Goal: Task Accomplishment & Management: Manage account settings

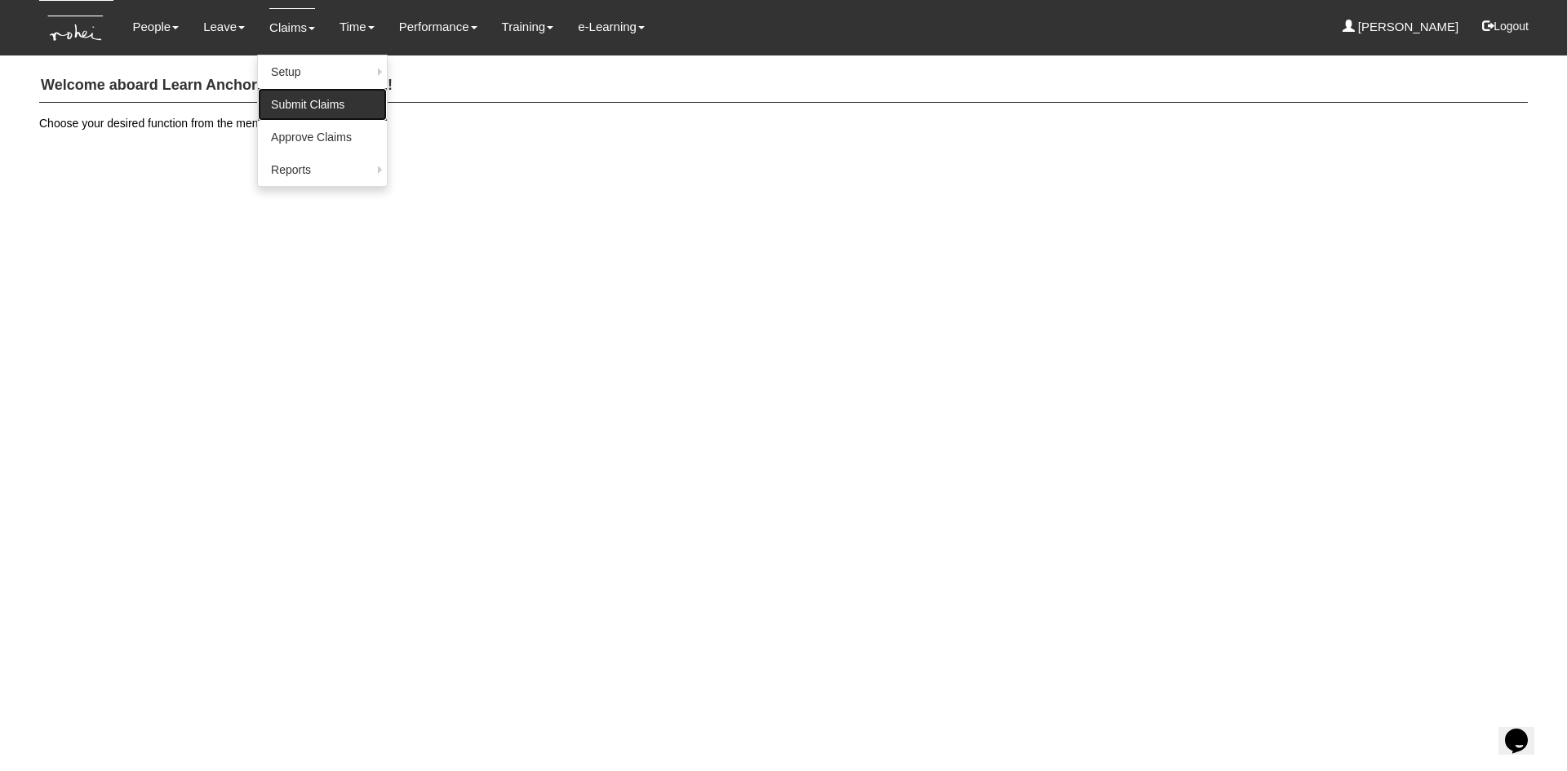
click at [279, 97] on link "Submit Claims" at bounding box center [322, 104] width 129 height 33
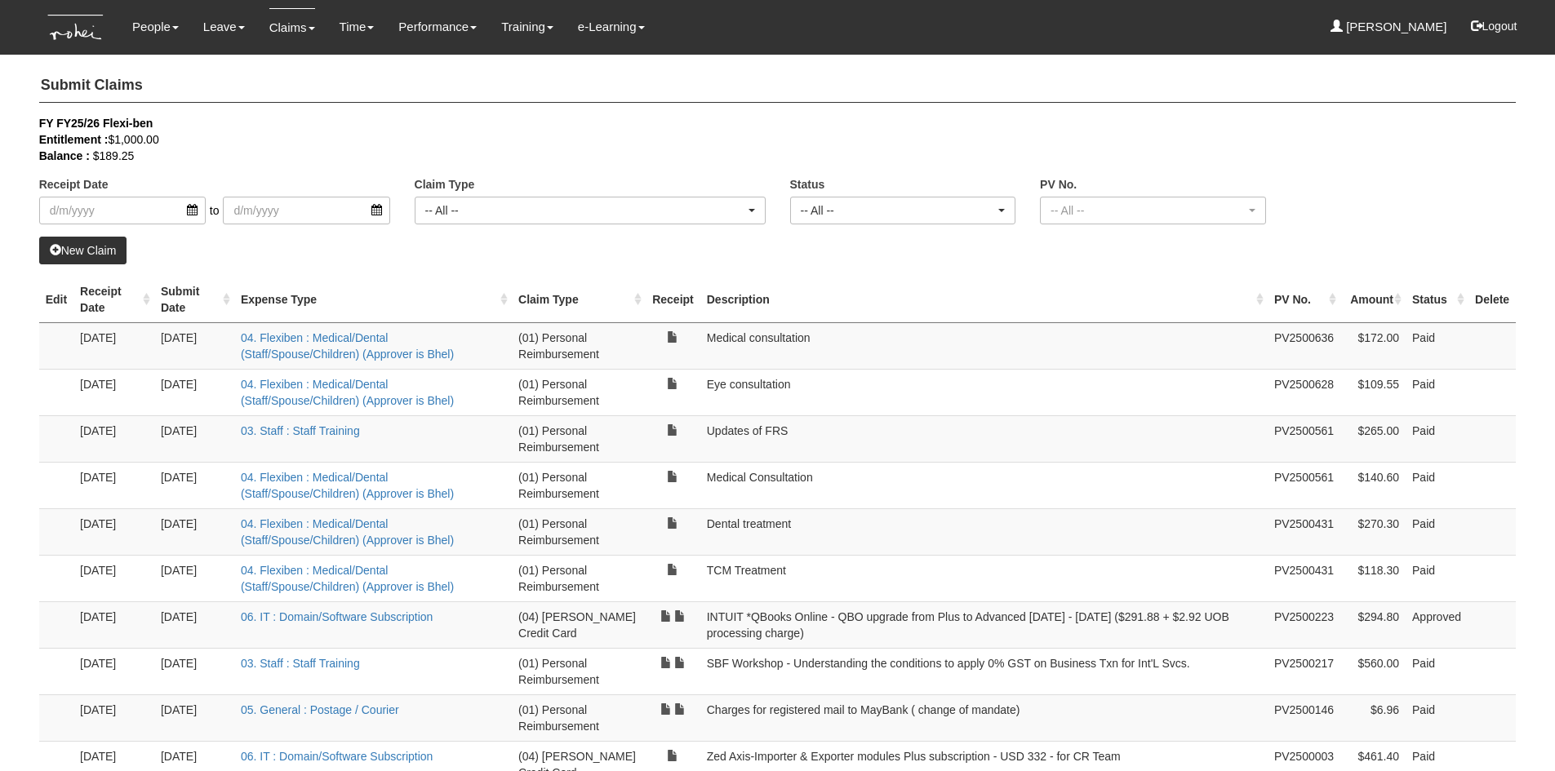
select select "50"
click at [286, 26] on link "Claims" at bounding box center [292, 27] width 46 height 38
click at [299, 144] on link "Approve Claims" at bounding box center [322, 137] width 129 height 33
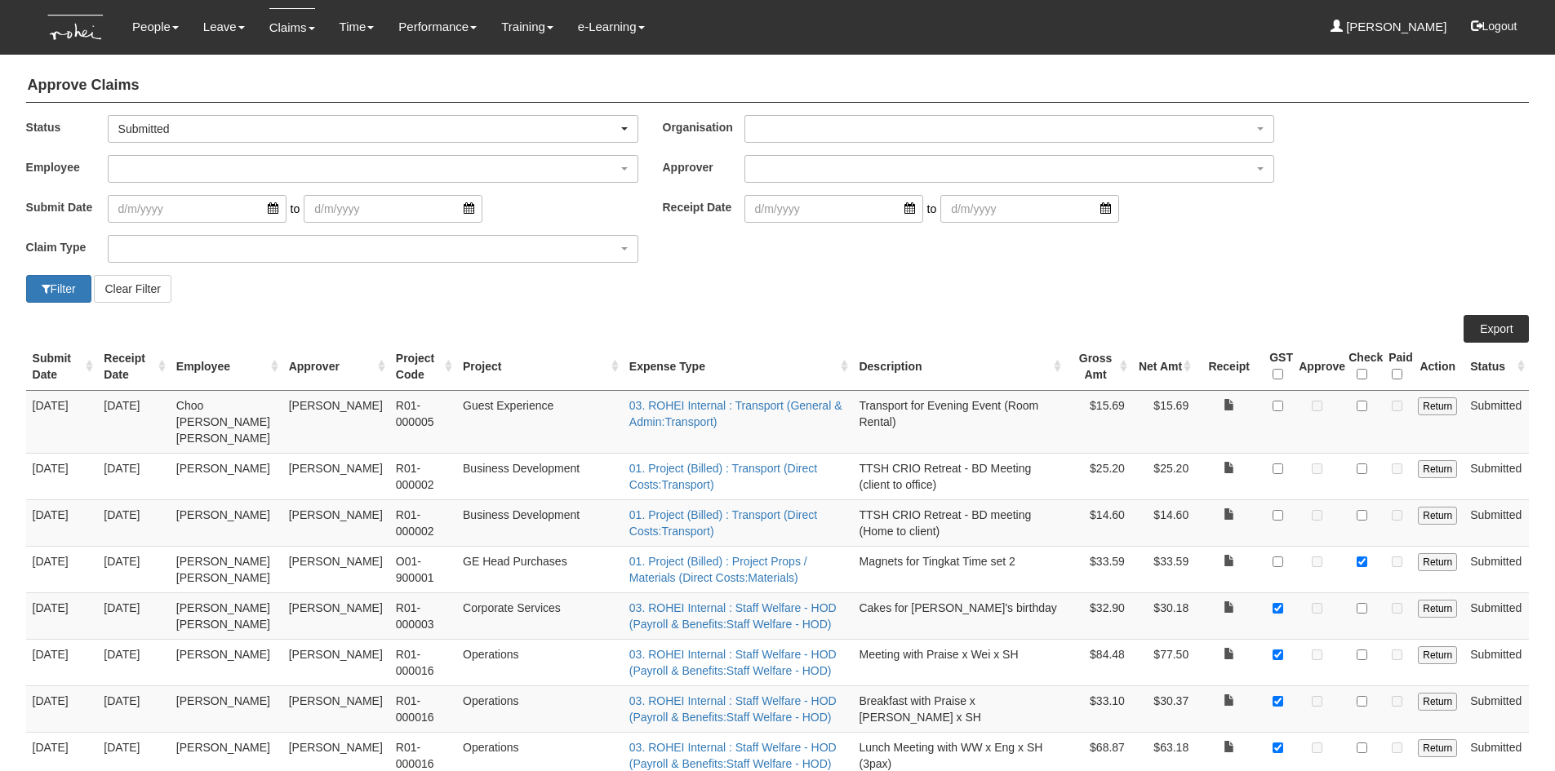
select select "50"
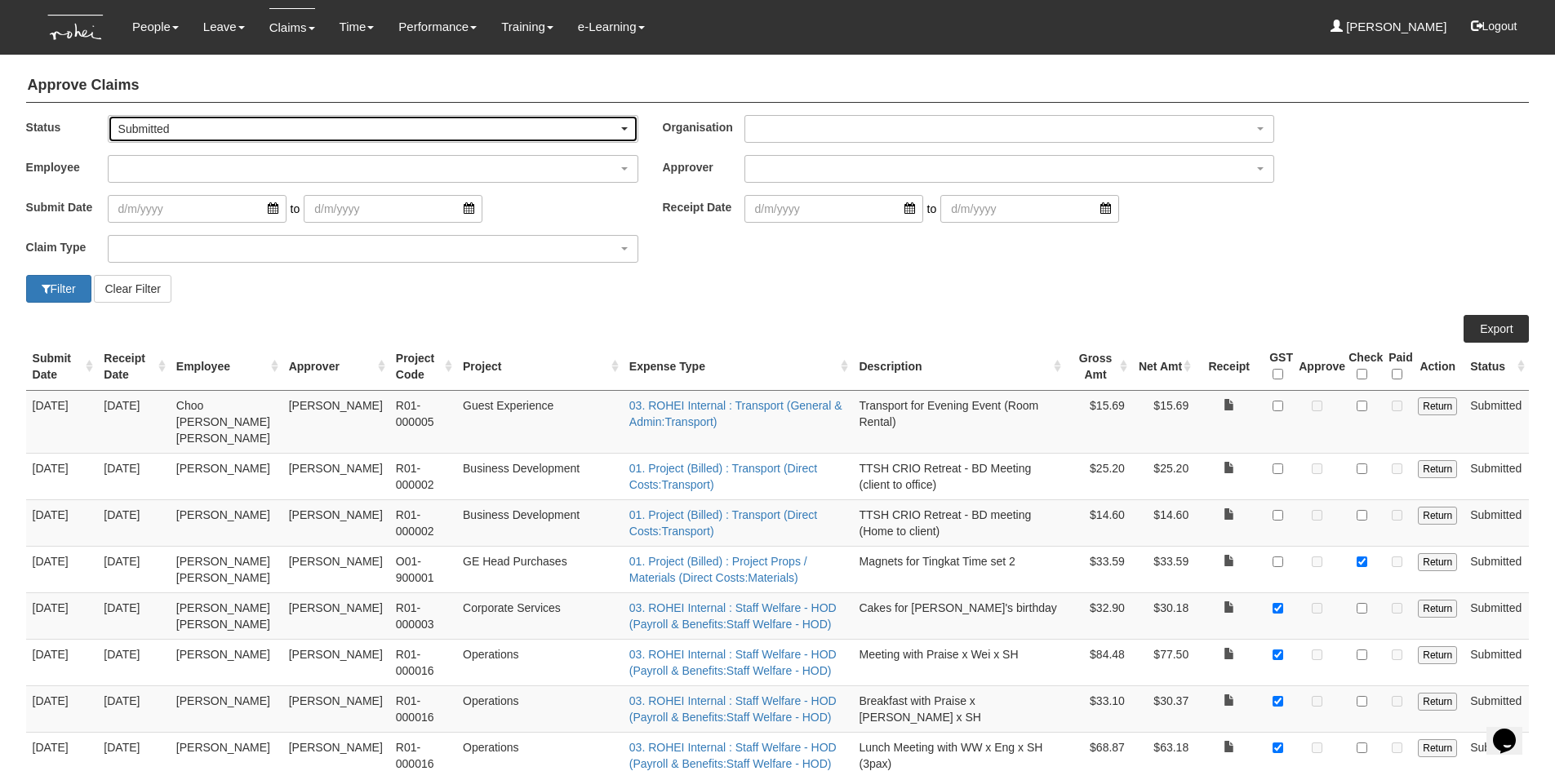
click at [621, 129] on span "button" at bounding box center [624, 128] width 7 height 3
click at [137, 158] on span "-- All --" at bounding box center [141, 156] width 33 height 16
select select "All"
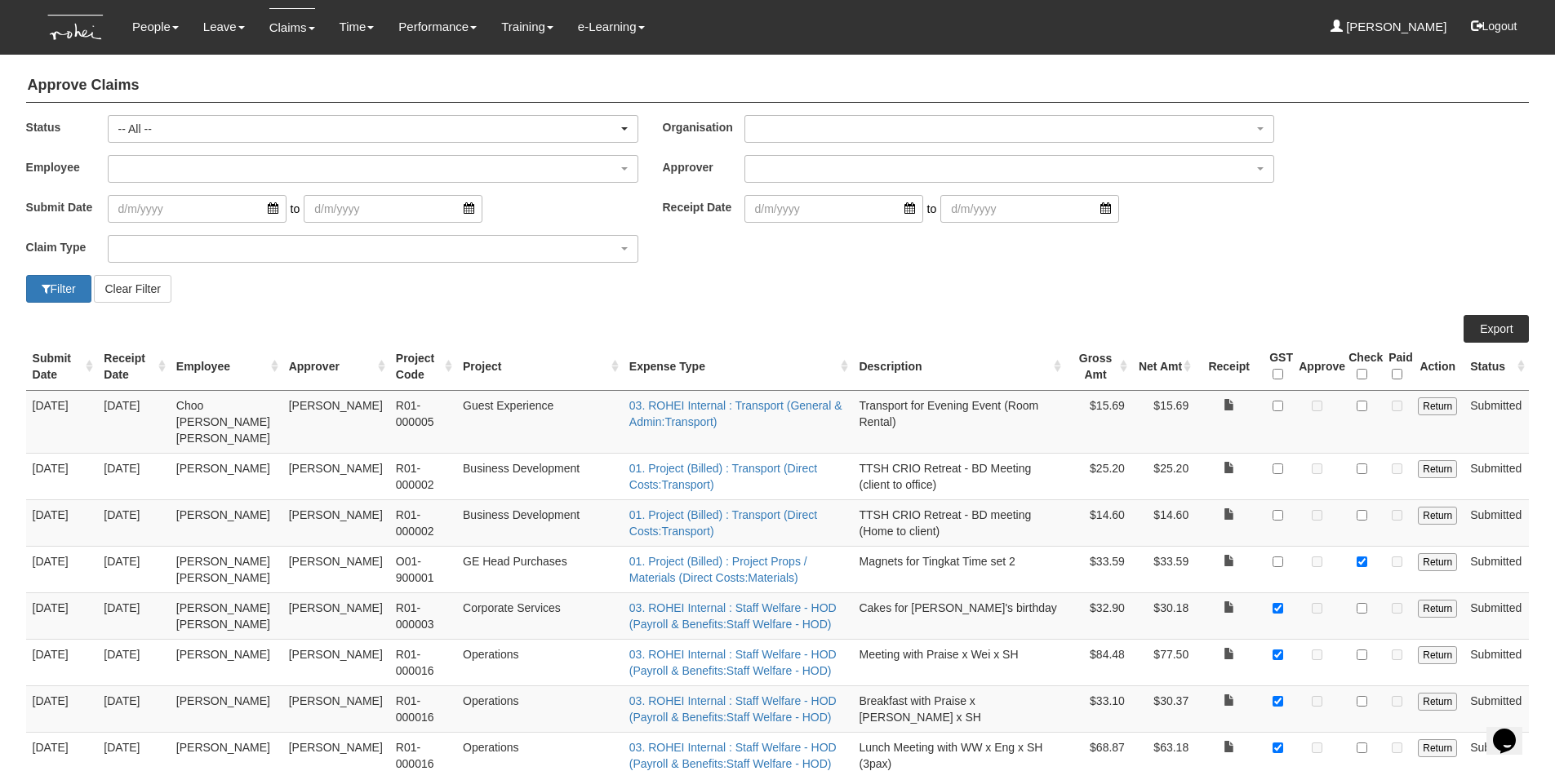
click at [895, 302] on div "Filter Clear Filter" at bounding box center [778, 289] width 1528 height 28
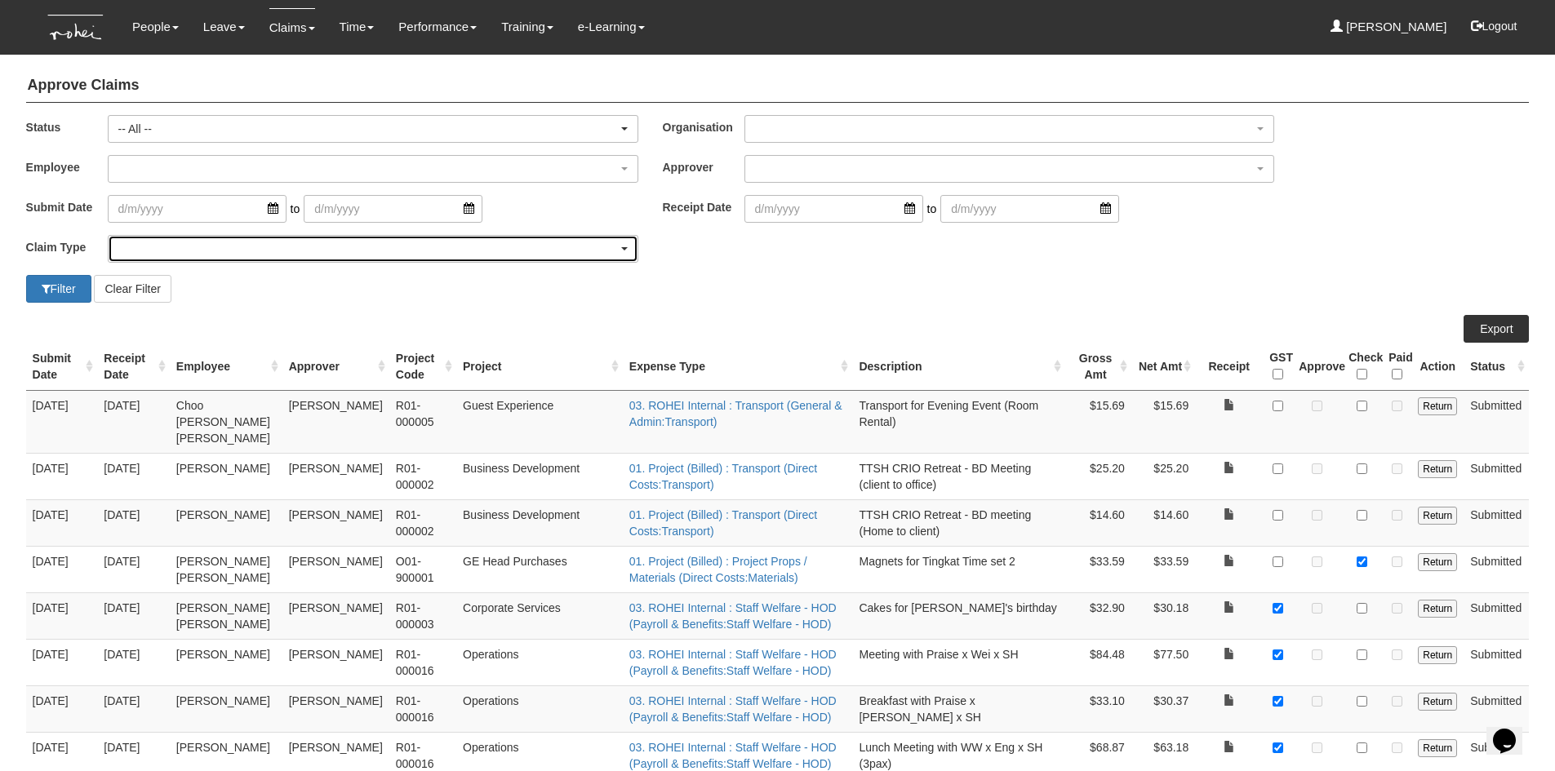
click at [167, 255] on div "button" at bounding box center [373, 249] width 529 height 26
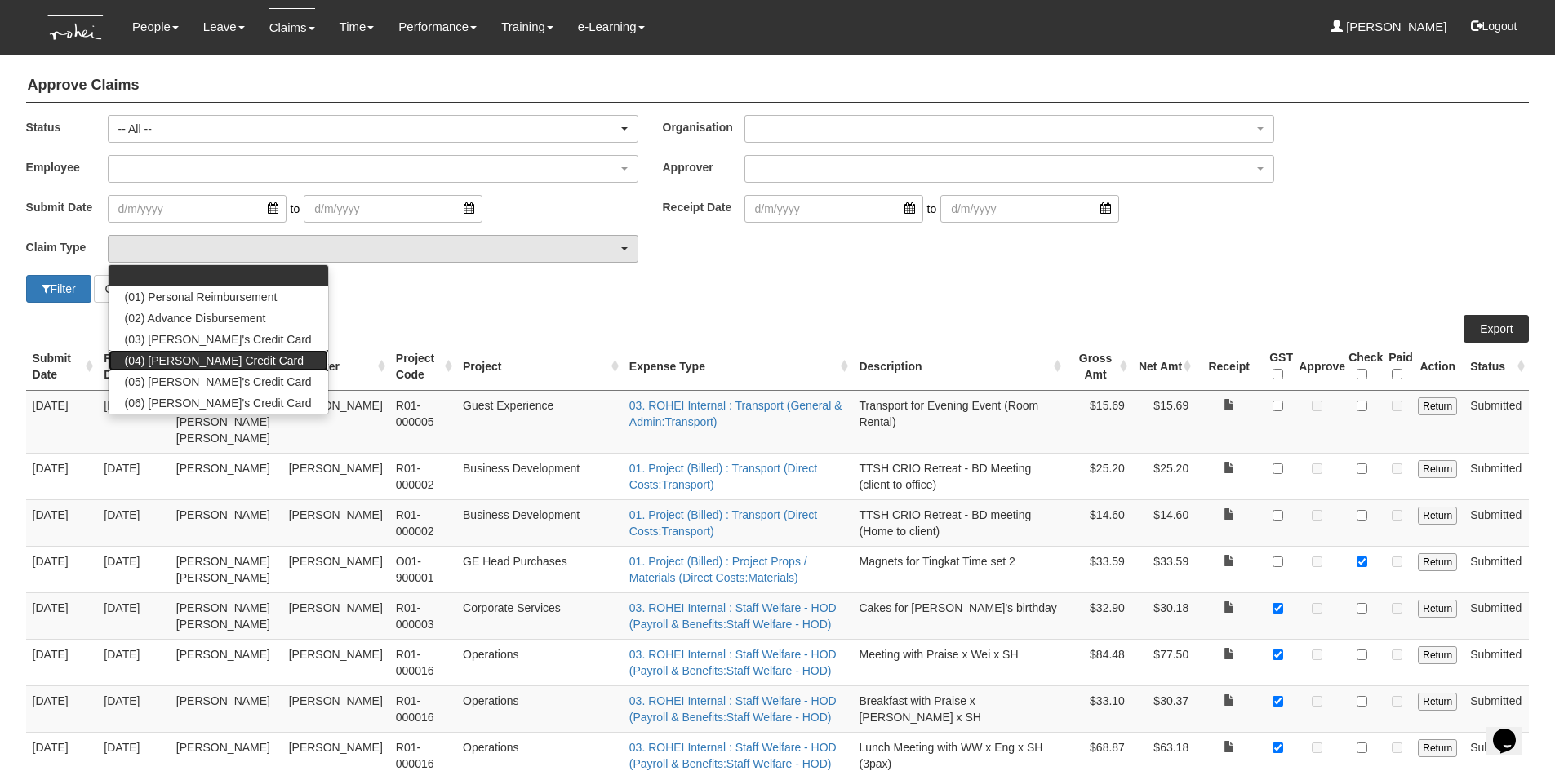
click at [167, 369] on link "(04) Roy's Credit Card" at bounding box center [219, 360] width 220 height 21
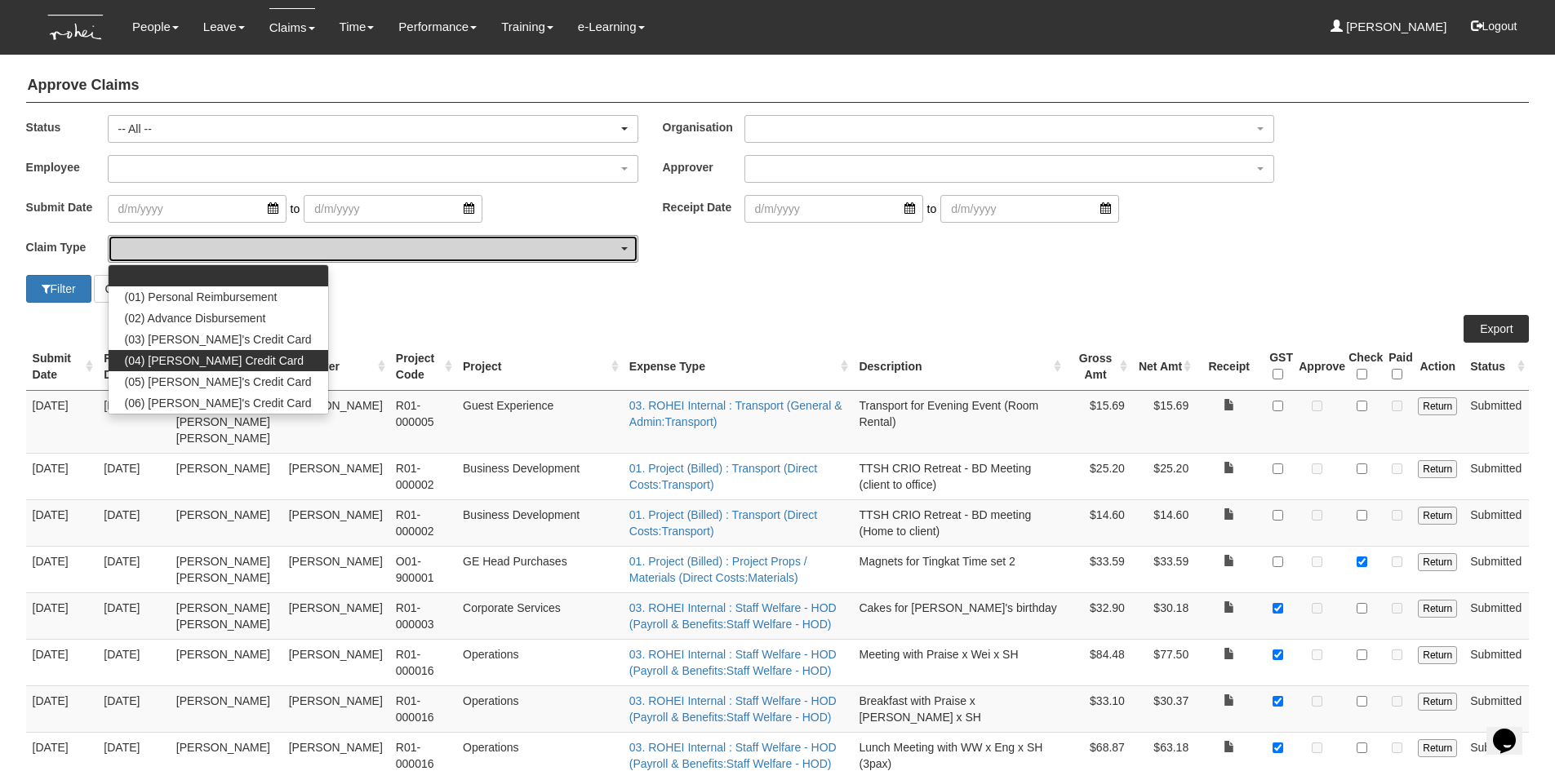
select select "16"
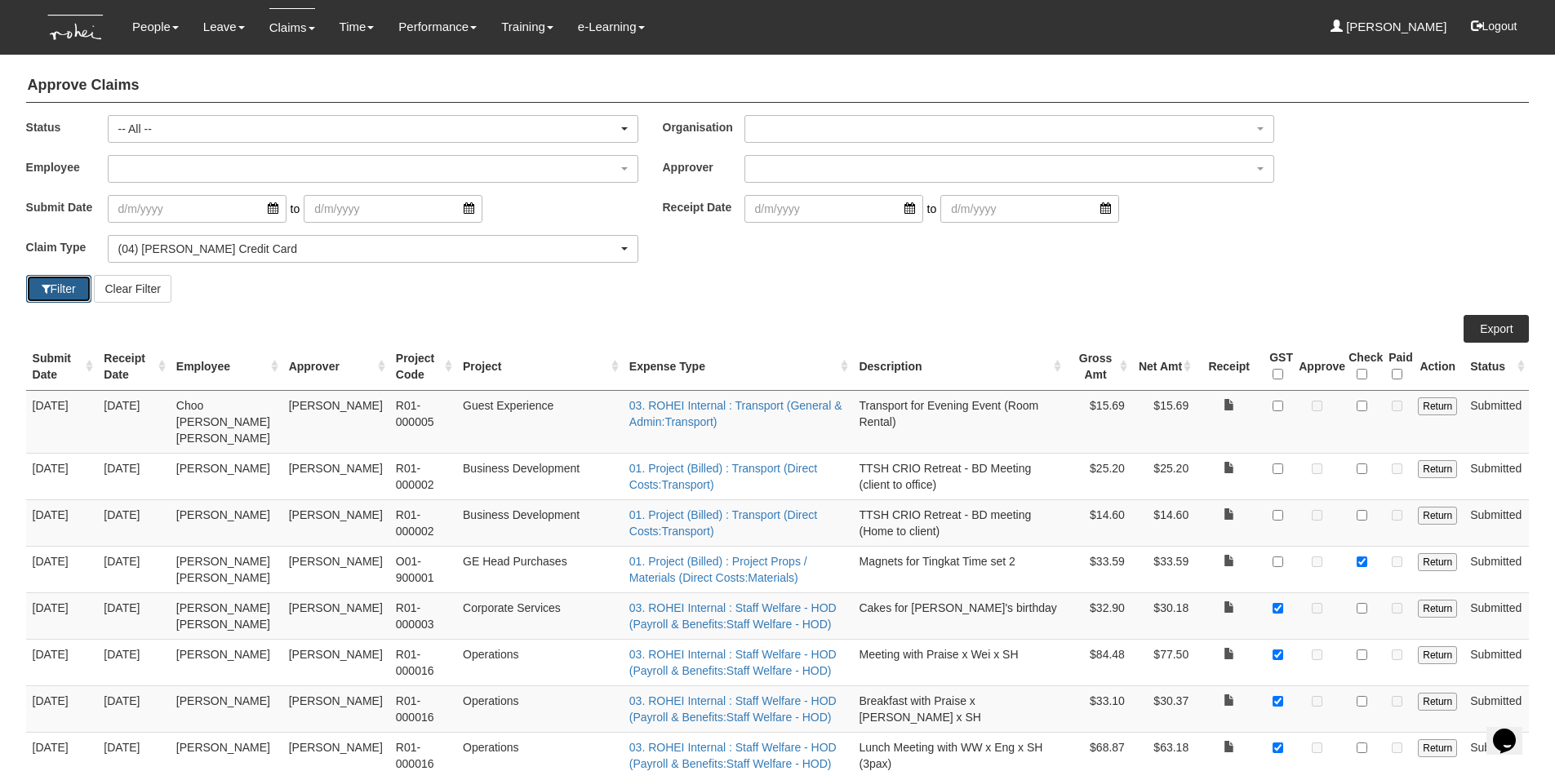
click at [69, 295] on button "Filter" at bounding box center [58, 289] width 65 height 28
select select "50"
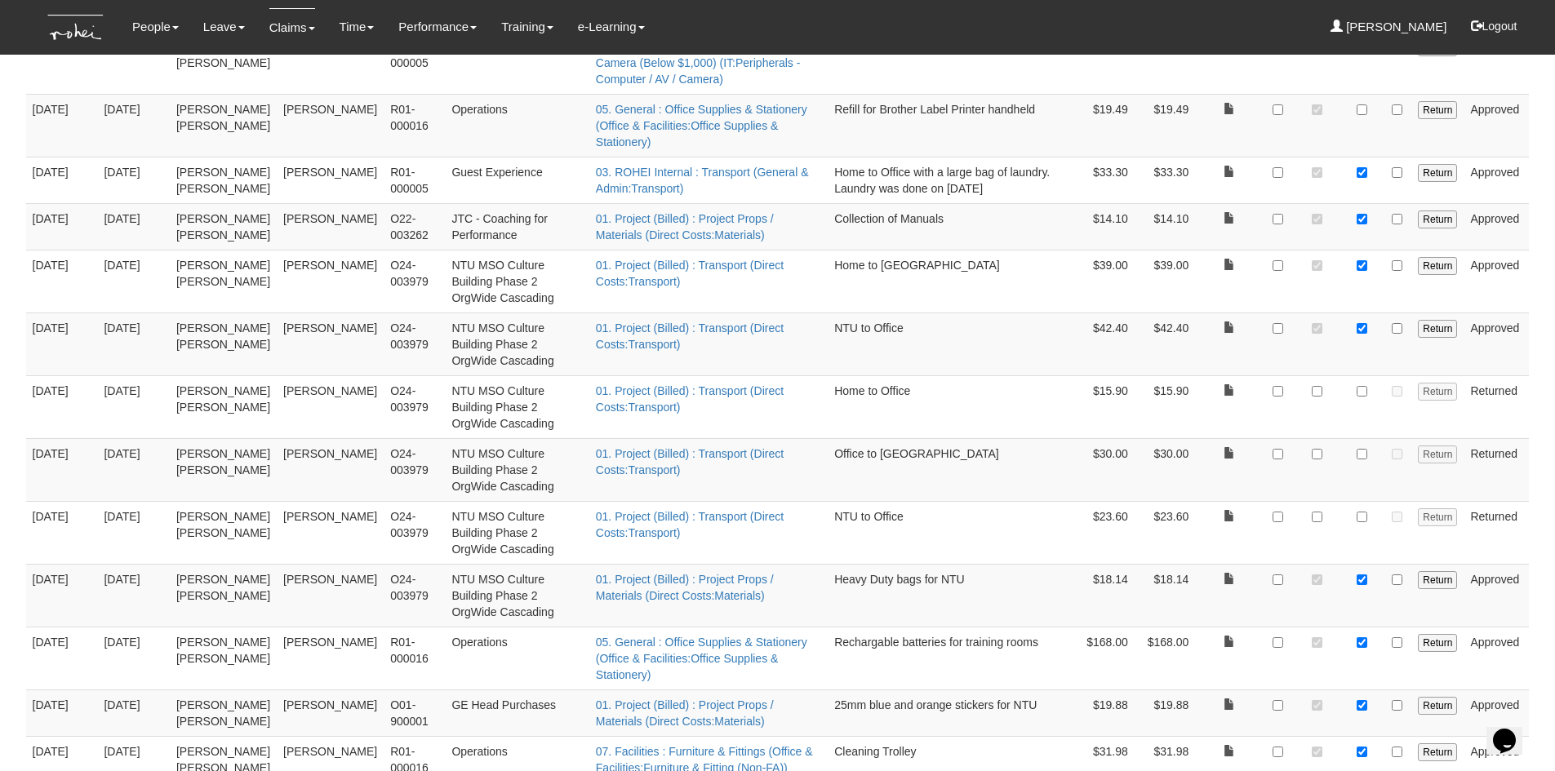
scroll to position [653, 0]
